Goal: Task Accomplishment & Management: Complete application form

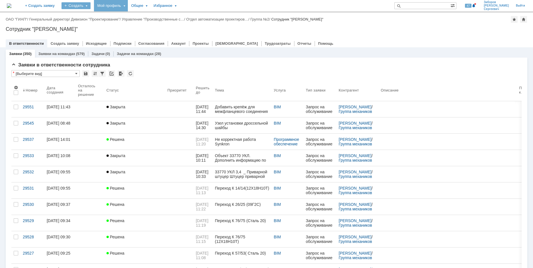
click at [91, 7] on div "Создать" at bounding box center [76, 5] width 29 height 7
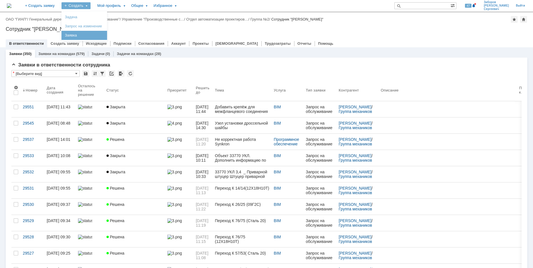
click at [103, 34] on link "Заявка" at bounding box center [84, 35] width 43 height 7
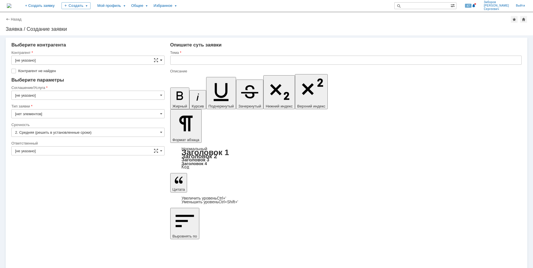
click at [160, 60] on span at bounding box center [161, 60] width 2 height 5
click at [41, 61] on input "text" at bounding box center [87, 60] width 153 height 9
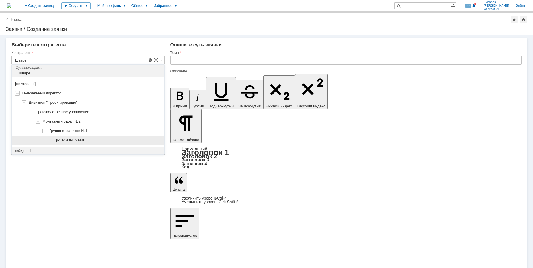
click at [82, 142] on span "[PERSON_NAME]" at bounding box center [71, 140] width 30 height 4
type input "[PERSON_NAME]"
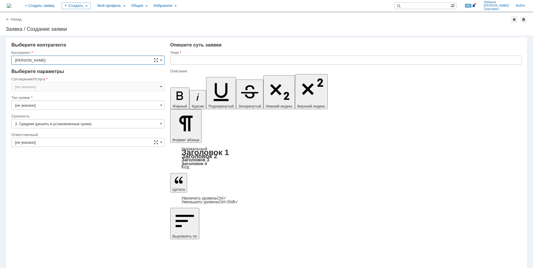
type input "[GEOGRAPHIC_DATA]"
click at [162, 86] on span at bounding box center [161, 86] width 2 height 5
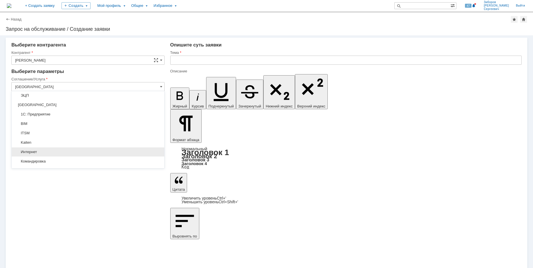
scroll to position [197, 0]
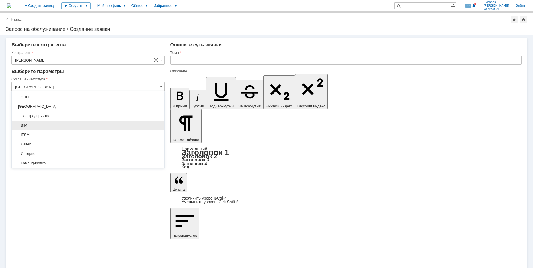
click at [21, 124] on span "BIM" at bounding box center [88, 125] width 146 height 5
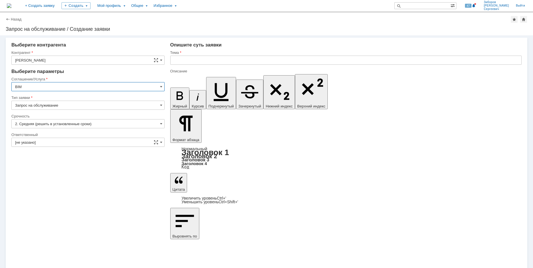
type input "BIM"
click at [159, 141] on input "[не указано]" at bounding box center [87, 142] width 153 height 9
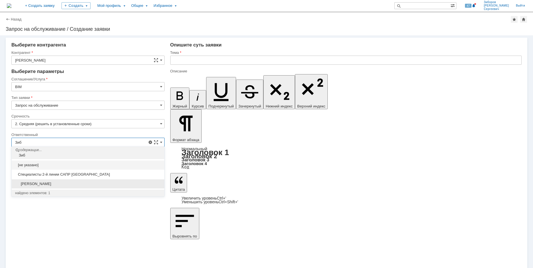
click at [54, 186] on span "[PERSON_NAME]" at bounding box center [88, 184] width 146 height 5
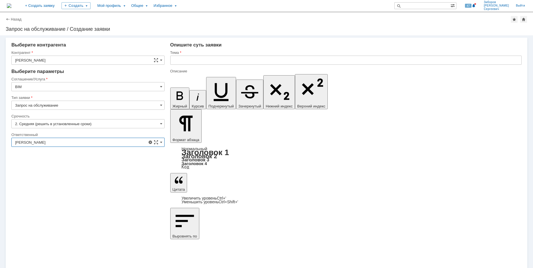
type input "[PERSON_NAME]"
click at [182, 59] on input "text" at bounding box center [346, 60] width 352 height 9
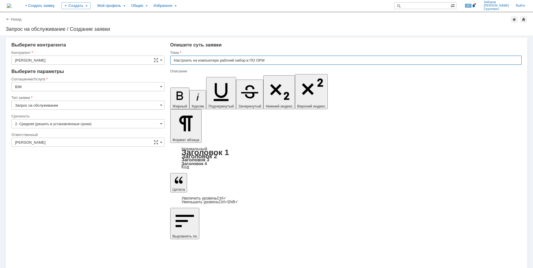
click at [271, 58] on input "Настроить на компьютере рабочий набор в ПО OPM" at bounding box center [346, 60] width 352 height 9
type input "Настроить на компьютере рабочий набор в ПО OPM для проекта УКЛ"
click at [307, 63] on input "Настроить на компьютере рабочий набор в ПО OPM для проекта УКЛ" at bounding box center [346, 60] width 352 height 9
drag, startPoint x: 311, startPoint y: 61, endPoint x: 165, endPoint y: 59, distance: 145.9
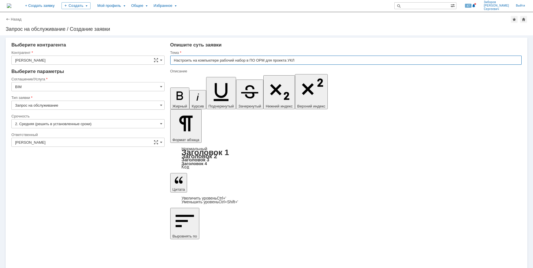
drag, startPoint x: 390, startPoint y: 2004, endPoint x: 474, endPoint y: 2006, distance: 84.6
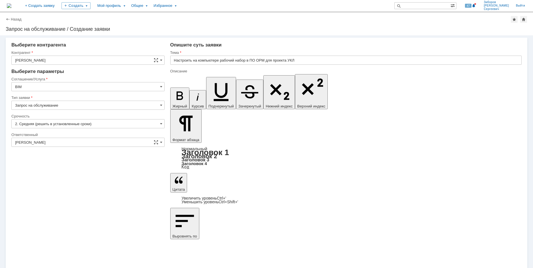
drag, startPoint x: 371, startPoint y: 2004, endPoint x: 429, endPoint y: 2004, distance: 57.3
copy div "настроек рабочих наборов OPM"
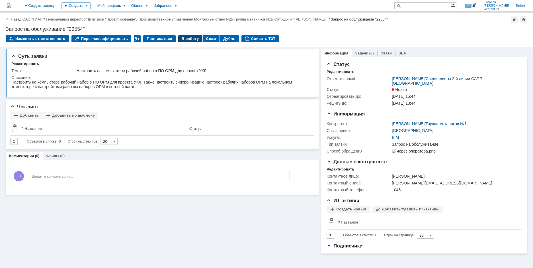
click at [183, 37] on div "В работу" at bounding box center [190, 38] width 24 height 7
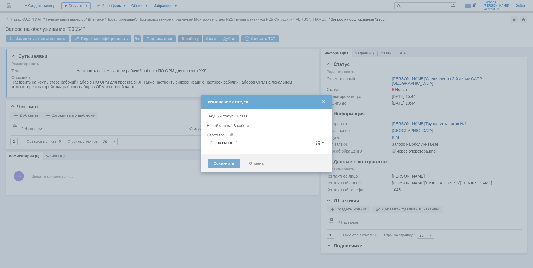
type input "[PERSON_NAME]"
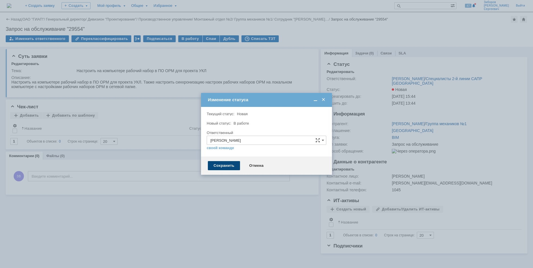
click at [222, 165] on div "Сохранить" at bounding box center [224, 165] width 32 height 9
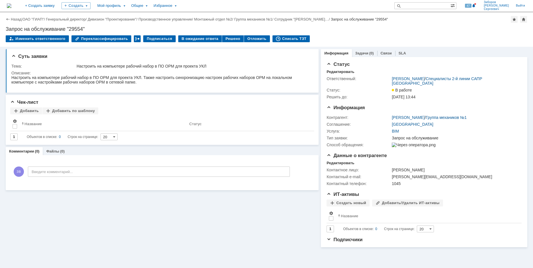
click at [11, 6] on img at bounding box center [9, 5] width 5 height 5
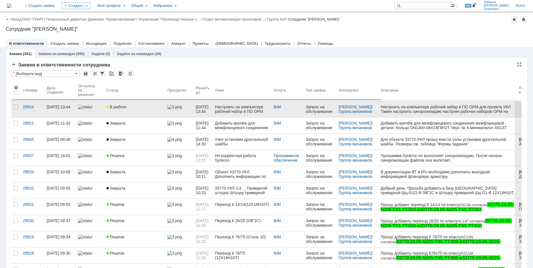
click at [142, 112] on link "В работе" at bounding box center [134, 109] width 61 height 16
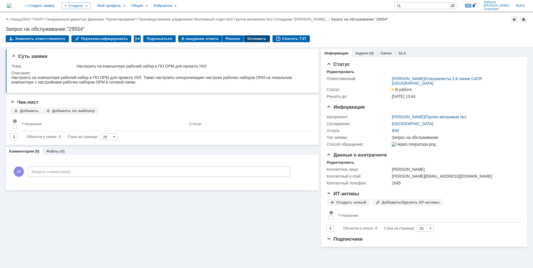
click at [248, 39] on div "Отложить" at bounding box center [257, 38] width 26 height 7
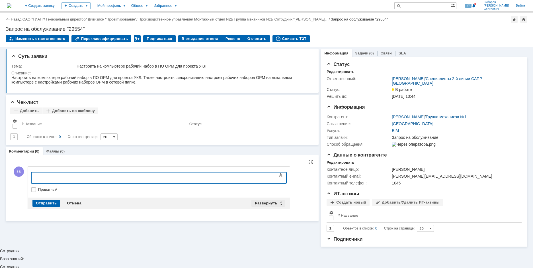
click at [270, 201] on div "Развернуть" at bounding box center [269, 203] width 34 height 7
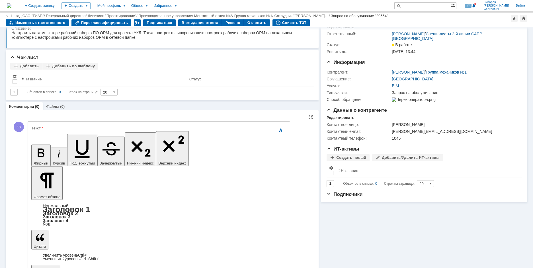
scroll to position [23, 0]
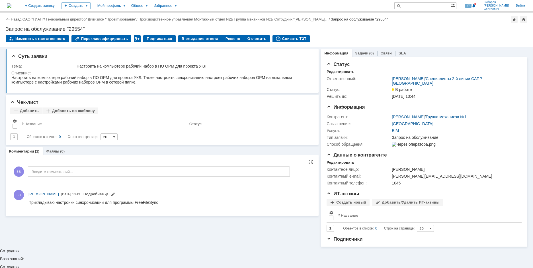
scroll to position [0, 0]
click at [108, 195] on link "Подробнее" at bounding box center [95, 194] width 25 height 4
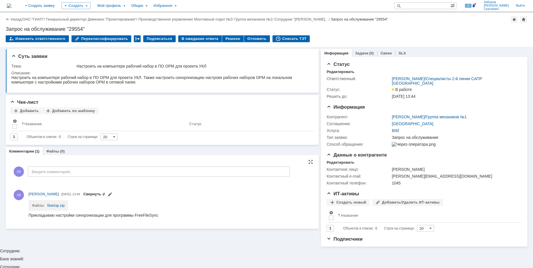
click at [105, 195] on link "Свернуть" at bounding box center [94, 194] width 22 height 4
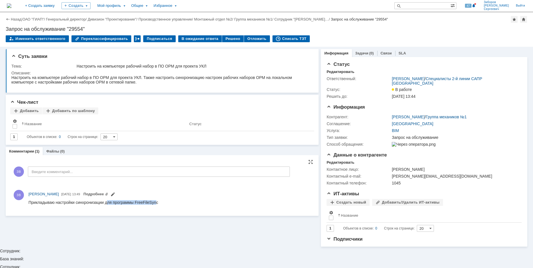
drag, startPoint x: 109, startPoint y: 203, endPoint x: 155, endPoint y: 203, distance: 46.2
click at [158, 203] on div "Прикладываю настройки синхронизации для программы FreeFileSync" at bounding box center [93, 202] width 130 height 5
click at [155, 203] on div "Прикладываю настройки синхронизации для программы FreeFileSync" at bounding box center [93, 202] width 130 height 5
drag, startPoint x: 108, startPoint y: 203, endPoint x: 166, endPoint y: 202, distance: 57.8
click at [166, 202] on html "Прикладываю настройки синхронизации для программы FreeFileSync" at bounding box center [169, 202] width 282 height 5
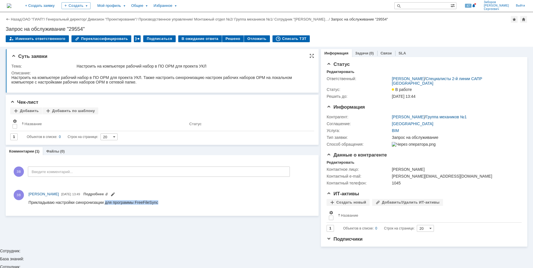
copy div "для программы FreeFileSync"
click at [251, 38] on div "Отложить" at bounding box center [257, 38] width 26 height 7
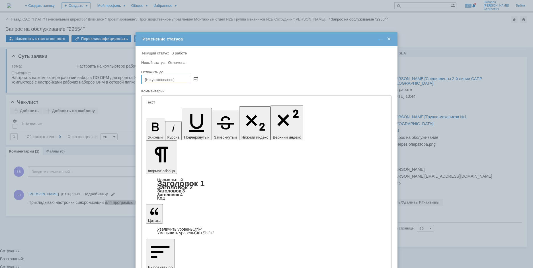
drag, startPoint x: 245, startPoint y: 1595, endPoint x: 172, endPoint y: 1598, distance: 72.7
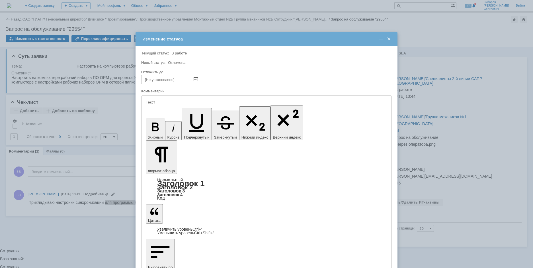
drag, startPoint x: 319, startPoint y: 1598, endPoint x: 126, endPoint y: 1586, distance: 193.3
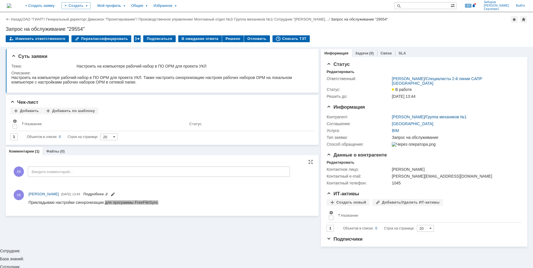
click at [29, 207] on div "ЗВ Зиборов Валерий Сергеевич 25.09.2025 13:49 Подробнее" at bounding box center [162, 198] width 302 height 21
drag, startPoint x: 29, startPoint y: 203, endPoint x: 202, endPoint y: 405, distance: 265.6
click at [173, 205] on html "Прикладываю настройки синхронизации для программы FreeFileSync" at bounding box center [169, 202] width 282 height 5
copy div "Прикладываю настройки синхронизации для программы FreeFileSync"
click at [225, 36] on div "Решено" at bounding box center [233, 38] width 22 height 7
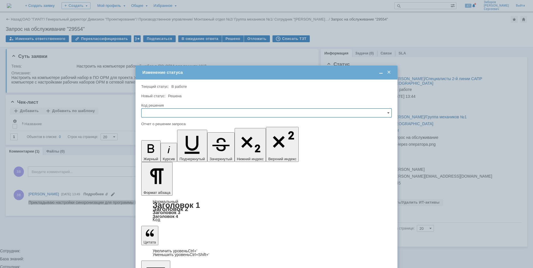
click at [153, 115] on input "text" at bounding box center [266, 112] width 251 height 9
click at [154, 151] on span "Решено" at bounding box center [266, 151] width 243 height 5
type input "Решено"
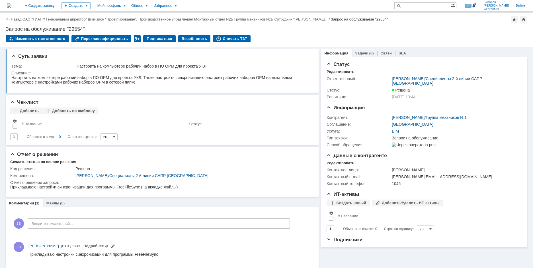
click at [11, 3] on img at bounding box center [9, 5] width 5 height 5
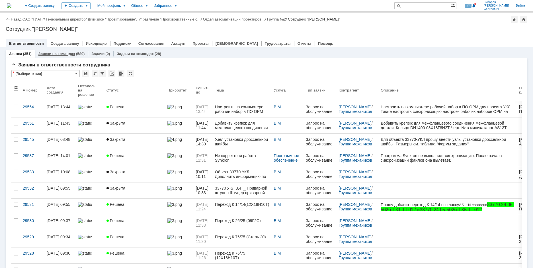
click at [72, 54] on link "Заявки на командах" at bounding box center [56, 54] width 37 height 4
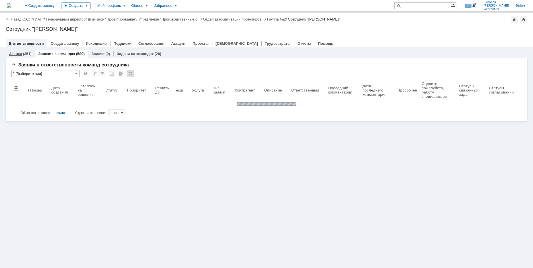
click at [23, 53] on div "(351)" at bounding box center [27, 54] width 9 height 4
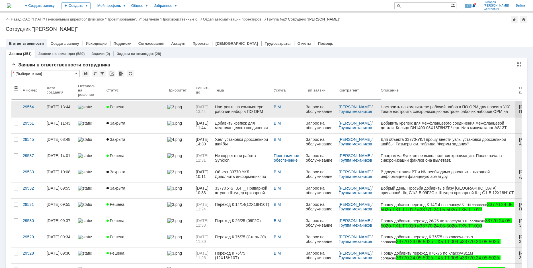
click at [137, 104] on link "Решена" at bounding box center [134, 109] width 61 height 16
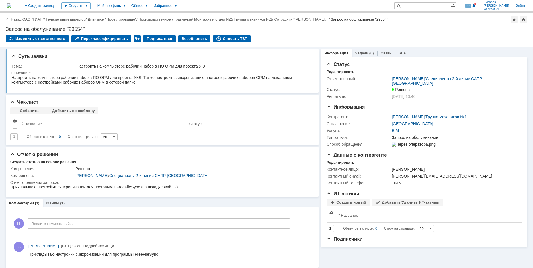
click at [11, 5] on img at bounding box center [9, 5] width 5 height 5
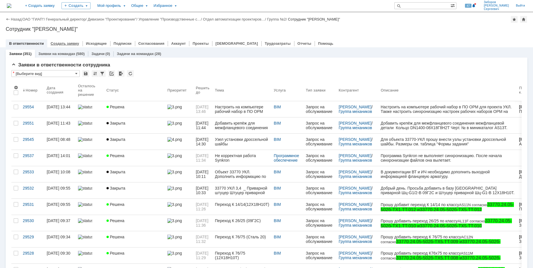
click at [65, 42] on link "Создать заявку" at bounding box center [65, 43] width 28 height 4
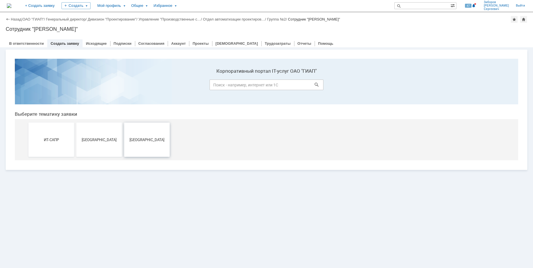
click at [147, 136] on button "[GEOGRAPHIC_DATA]" at bounding box center [147, 140] width 46 height 34
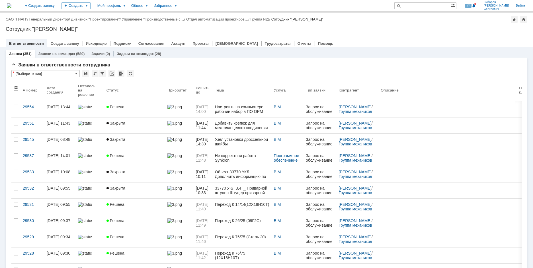
click at [69, 45] on link "Создать заявку" at bounding box center [65, 43] width 28 height 4
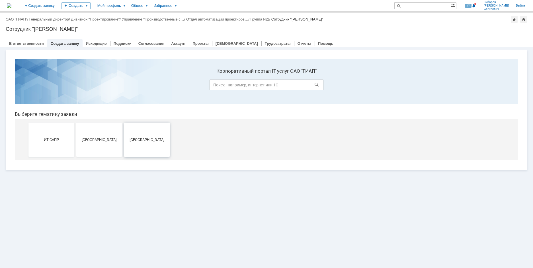
click at [139, 138] on span "[GEOGRAPHIC_DATA]" at bounding box center [147, 139] width 42 height 4
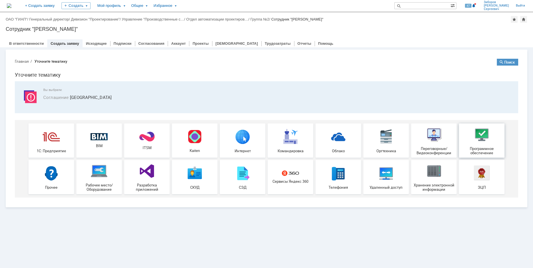
click at [481, 143] on img at bounding box center [482, 134] width 17 height 17
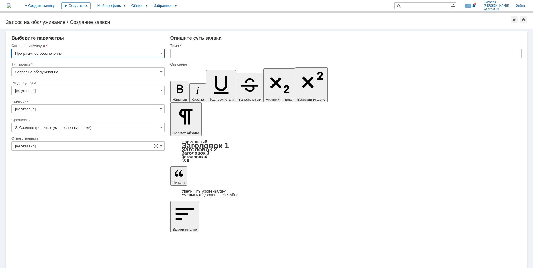
click at [185, 54] on input "text" at bounding box center [346, 53] width 352 height 9
click at [266, 53] on input "Проверить на безопасность установщик программы записи видео в том числе gif" at bounding box center [346, 53] width 352 height 9
paste input "https://disk.360.yandex.ru/d/UueahEyZa7EVvg"
click at [263, 50] on input "Проверить на безопасность установщик программы записи видео в том числе gif" at bounding box center [346, 53] width 352 height 9
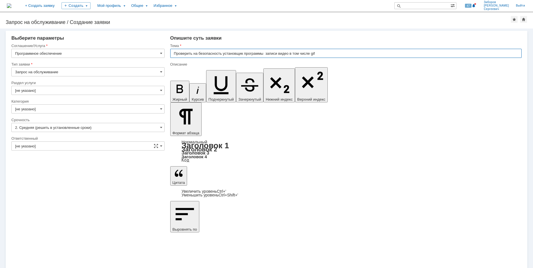
drag, startPoint x: 268, startPoint y: 53, endPoint x: 343, endPoint y: 53, distance: 74.9
click at [343, 53] on input "Проверить на безопасность установщик программы записи видео в том числе gif" at bounding box center [346, 53] width 352 height 9
paste input "AnyMP4 Screen Recorder 1.5.12 RePack"
type input "Проверить на безопасность установщик программы AnyMP4 Screen Recorder 1.5.12"
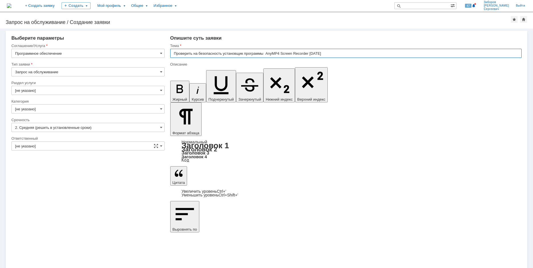
click at [331, 54] on input "Проверить на безопасность установщик программы AnyMP4 Screen Recorder [DATE]" at bounding box center [346, 53] width 352 height 9
drag, startPoint x: 268, startPoint y: 52, endPoint x: 325, endPoint y: 52, distance: 57.0
click at [325, 52] on input "Проверить на безопасность установщик программы AnyMP4 Screen Recorder [DATE]" at bounding box center [346, 53] width 352 height 9
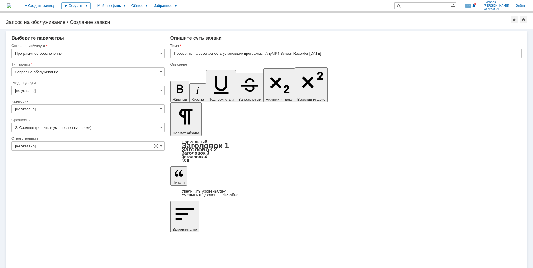
drag, startPoint x: 269, startPoint y: 2011, endPoint x: 252, endPoint y: 2013, distance: 16.9
click at [51, 126] on input "2. Средняя (решить в установленные сроки)" at bounding box center [87, 127] width 153 height 9
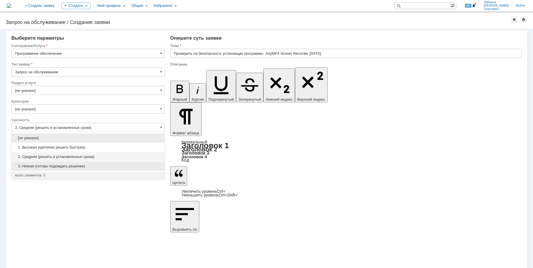
click at [45, 168] on span "3. Низкая (готовы подождать решение)" at bounding box center [88, 166] width 146 height 5
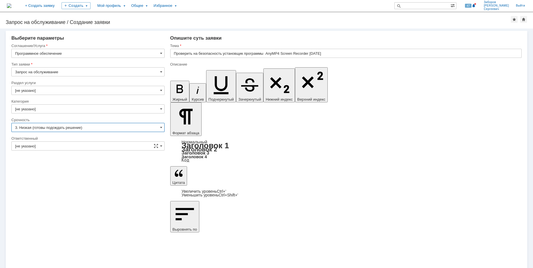
type input "3. Низкая (готовы подождать решение)"
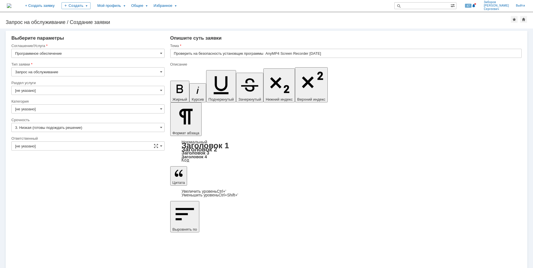
drag, startPoint x: 216, startPoint y: 2012, endPoint x: 413, endPoint y: 2129, distance: 229.4
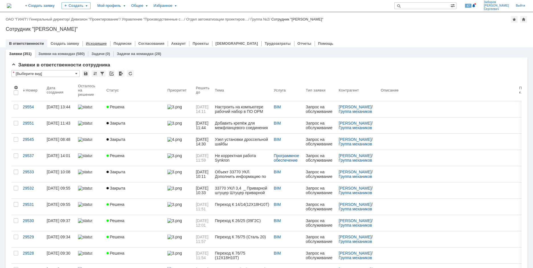
click at [94, 44] on link "Исходящие" at bounding box center [96, 43] width 21 height 4
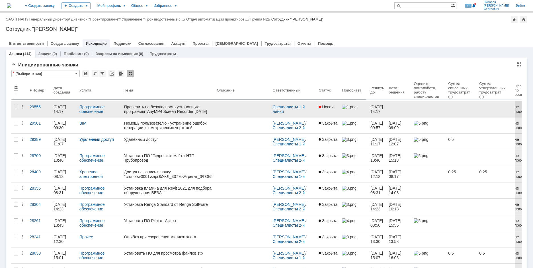
click at [178, 108] on div "Проверить на безопасность установщик программы AnyMP4 Screen Recorder [DATE]" at bounding box center [168, 109] width 88 height 9
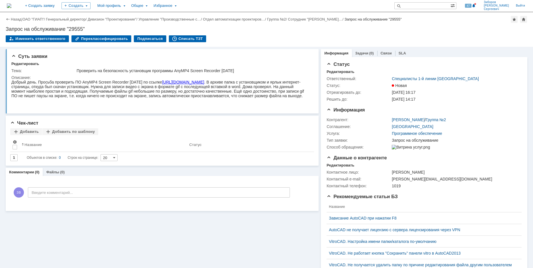
click at [11, 6] on img at bounding box center [9, 5] width 5 height 5
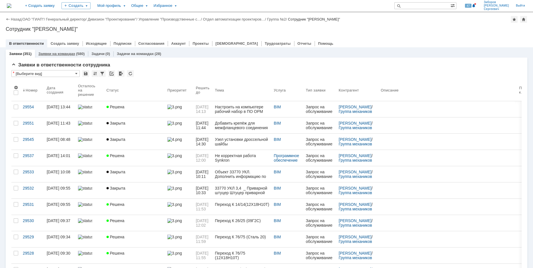
click at [66, 54] on link "Заявки на командах" at bounding box center [56, 54] width 37 height 4
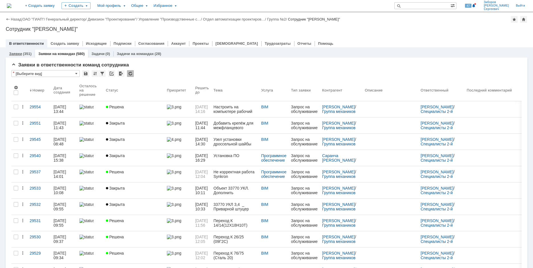
click at [26, 54] on div "(351)" at bounding box center [27, 54] width 9 height 4
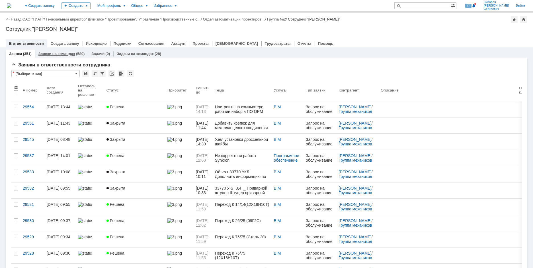
click at [59, 52] on link "Заявки на командах" at bounding box center [56, 54] width 37 height 4
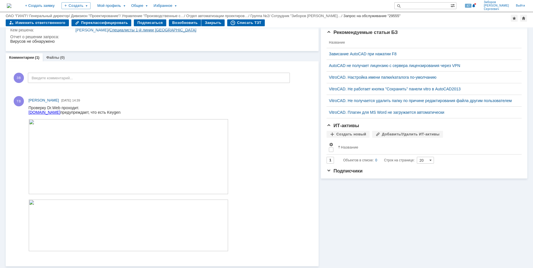
scroll to position [144, 0]
click at [152, 159] on img at bounding box center [128, 156] width 200 height 75
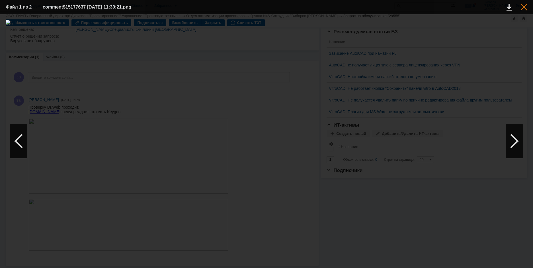
click at [525, 7] on div at bounding box center [524, 7] width 7 height 7
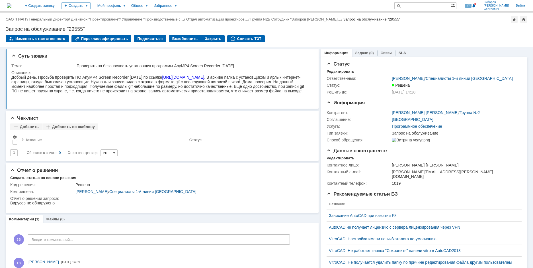
scroll to position [0, 0]
click at [11, 6] on img at bounding box center [9, 5] width 5 height 5
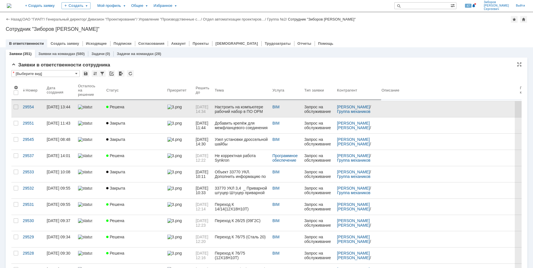
click at [166, 109] on link at bounding box center [179, 109] width 28 height 16
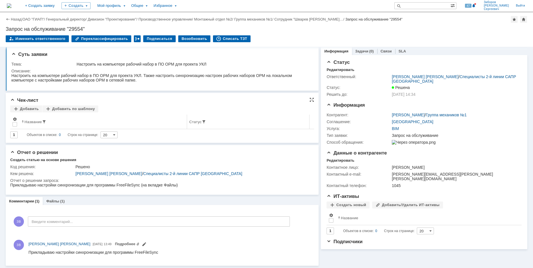
scroll to position [3, 0]
click at [11, 5] on img at bounding box center [9, 5] width 5 height 5
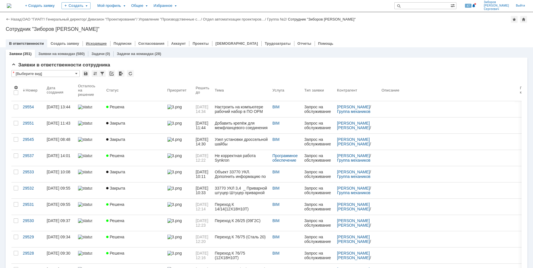
click at [99, 40] on div "Исходящие" at bounding box center [97, 43] width 28 height 8
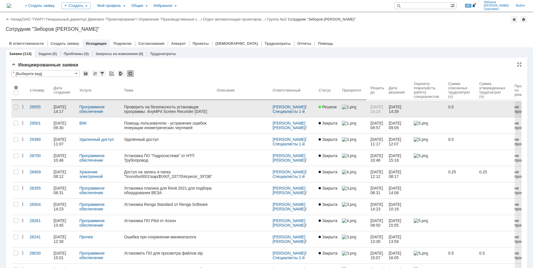
click at [162, 111] on div "Проверить на безопасность установщик программы AnyMP4 Screen Recorder [DATE]" at bounding box center [168, 109] width 88 height 9
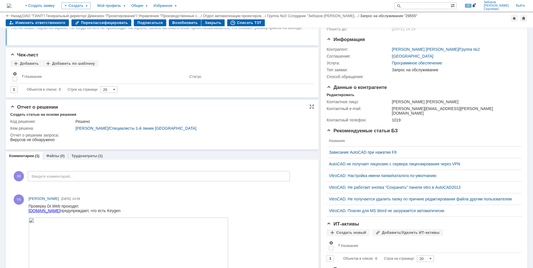
scroll to position [1, 0]
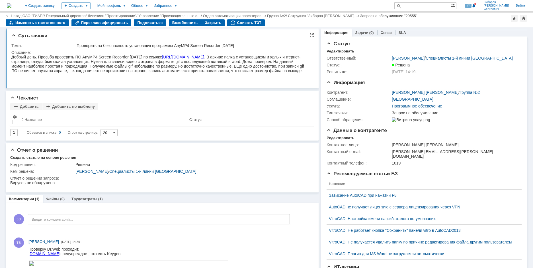
click at [195, 57] on link "[URL][DOMAIN_NAME]" at bounding box center [183, 57] width 42 height 5
